Goal: Consume media (video, audio): Consume media (video, audio)

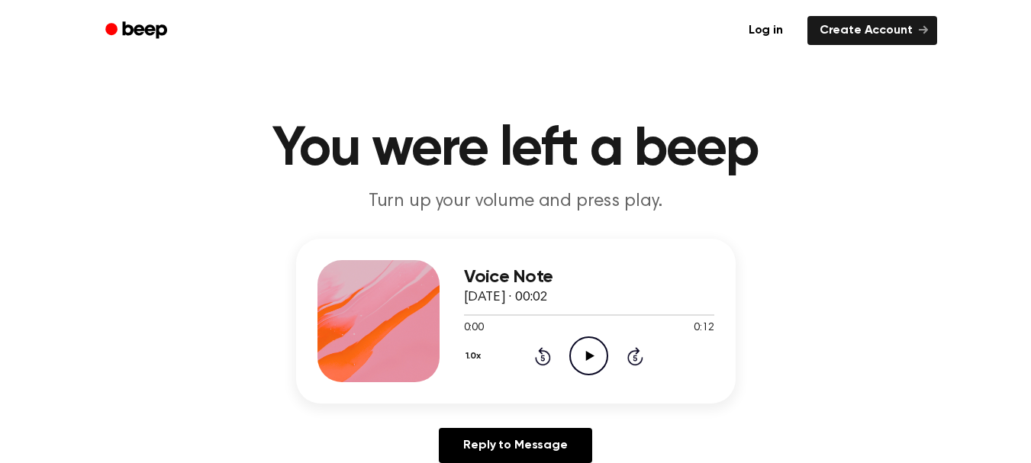
click at [588, 364] on icon "Play Audio" at bounding box center [588, 356] width 39 height 39
click at [588, 350] on icon "Play Audio" at bounding box center [588, 356] width 39 height 39
click at [604, 354] on icon "Play Audio" at bounding box center [588, 356] width 39 height 39
click at [594, 359] on icon "Play Audio" at bounding box center [588, 356] width 39 height 39
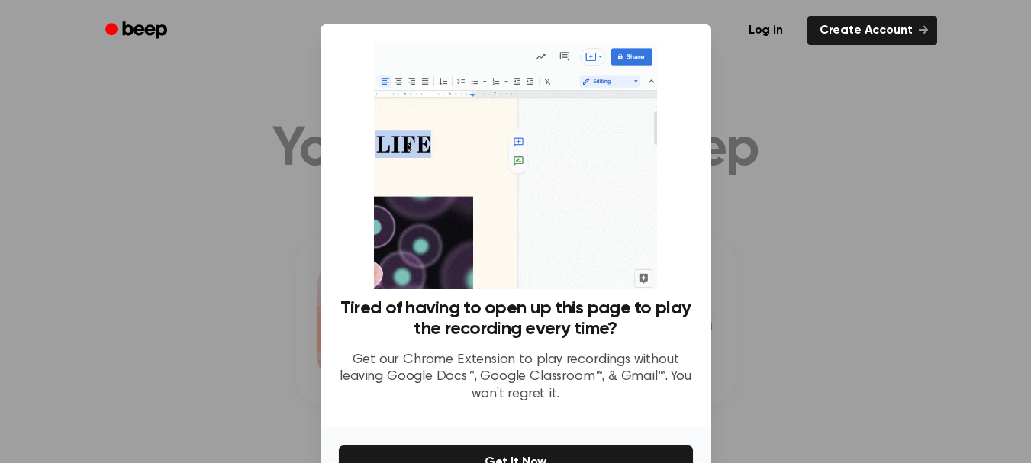
click at [762, 176] on div at bounding box center [515, 231] width 1031 height 463
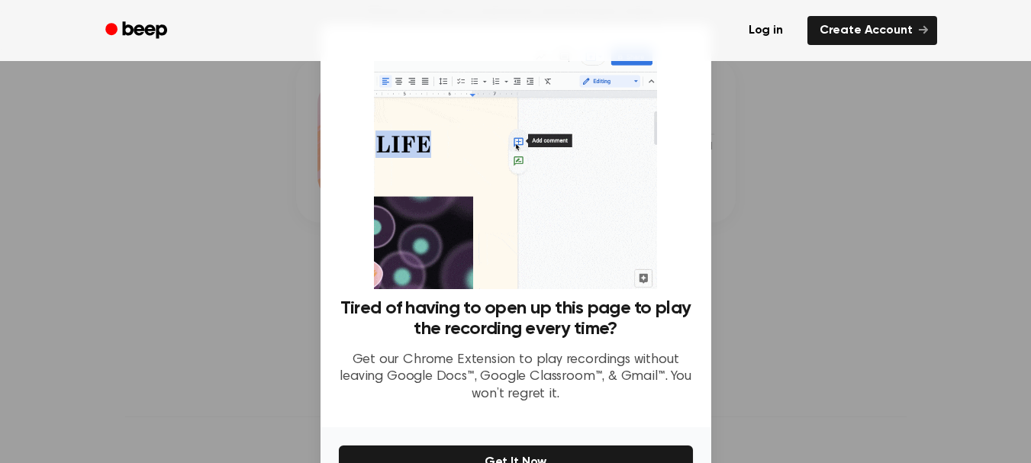
scroll to position [121, 0]
click at [753, 30] on link "Log in" at bounding box center [765, 30] width 65 height 35
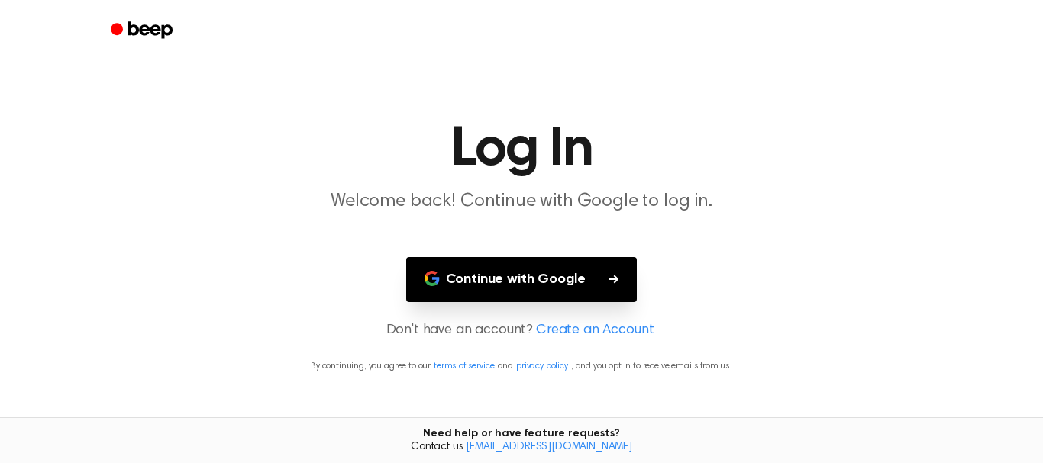
click at [466, 293] on button "Continue with Google" at bounding box center [521, 279] width 231 height 45
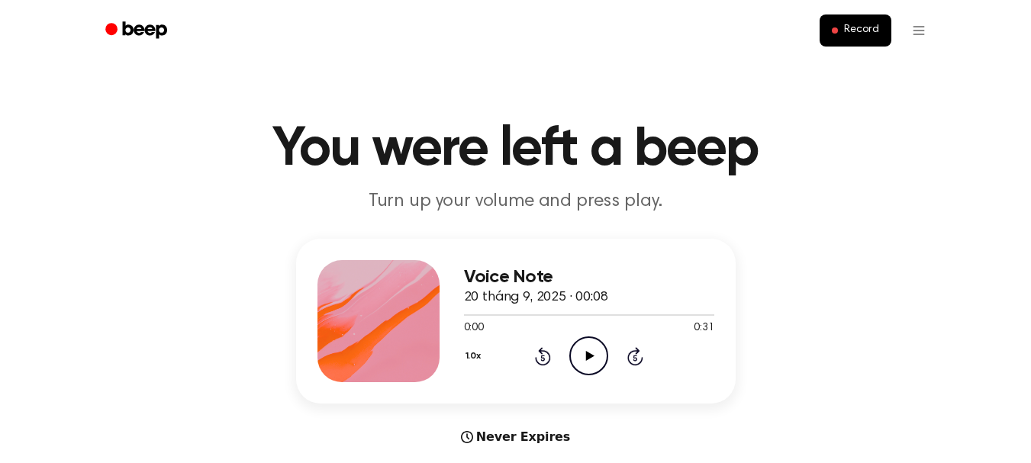
click at [591, 335] on div "0:00 0:31" at bounding box center [589, 329] width 250 height 16
click at [589, 347] on icon "Play Audio" at bounding box center [588, 356] width 39 height 39
